Goal: Information Seeking & Learning: Check status

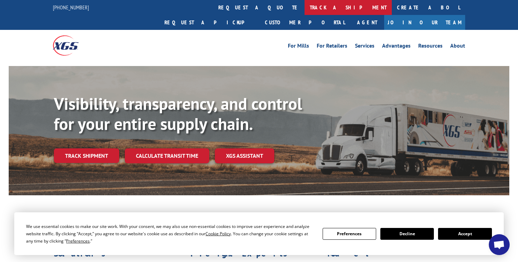
click at [305, 10] on link "track a shipment" at bounding box center [348, 7] width 87 height 15
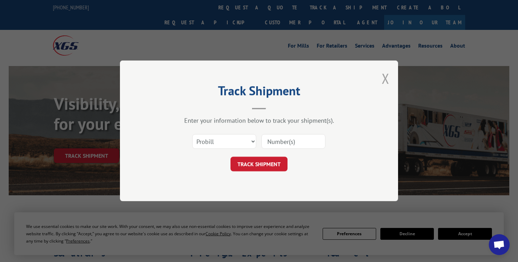
click at [386, 76] on button "Close modal" at bounding box center [386, 78] width 8 height 18
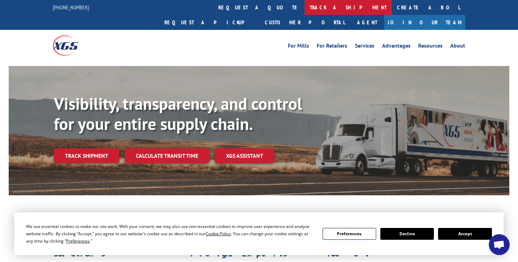
click at [305, 9] on link "track a shipment" at bounding box center [348, 7] width 87 height 15
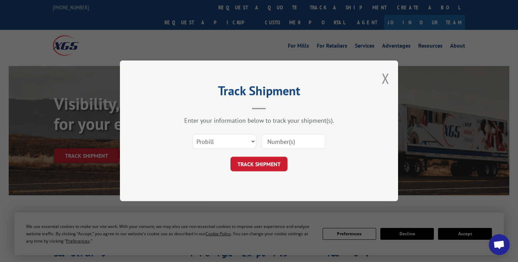
click at [287, 140] on input at bounding box center [294, 142] width 64 height 15
paste input "[URL][DOMAIN_NAME]"
type input "[URL][DOMAIN_NAME]"
click at [293, 142] on input at bounding box center [294, 142] width 64 height 15
paste input "17409306"
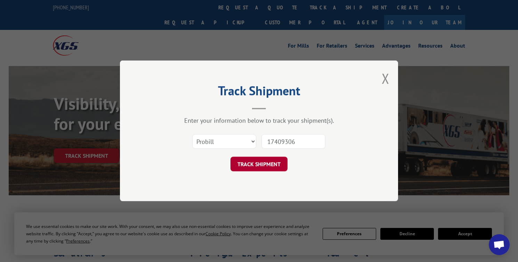
type input "17409306"
click at [274, 164] on button "TRACK SHIPMENT" at bounding box center [259, 164] width 57 height 15
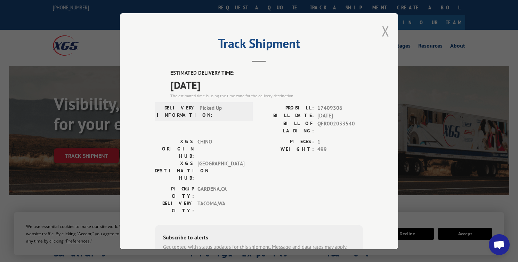
click at [386, 25] on button "Close modal" at bounding box center [386, 31] width 8 height 18
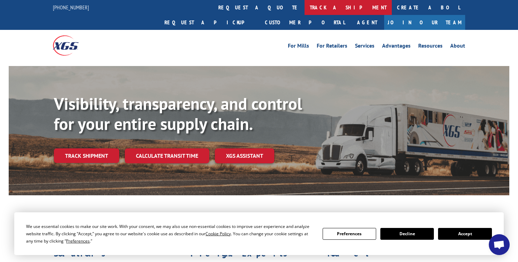
click at [305, 9] on link "track a shipment" at bounding box center [348, 7] width 87 height 15
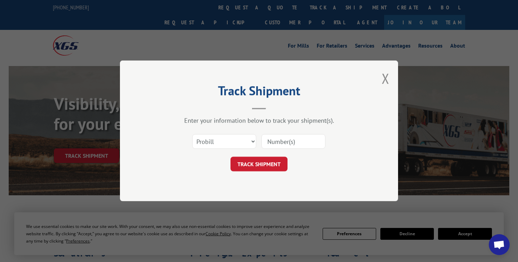
click at [283, 141] on input at bounding box center [294, 142] width 64 height 15
paste input "17386455"
type input "17386455"
click at [274, 153] on form "Select category... Probill BOL PO 17386455 TRACK SHIPMENT" at bounding box center [259, 150] width 209 height 41
click at [274, 161] on button "TRACK SHIPMENT" at bounding box center [259, 164] width 57 height 15
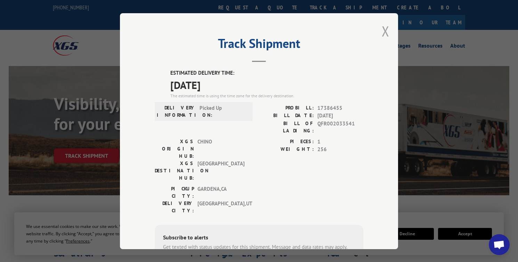
click at [387, 31] on button "Close modal" at bounding box center [386, 31] width 8 height 18
